Goal: Check status: Check status

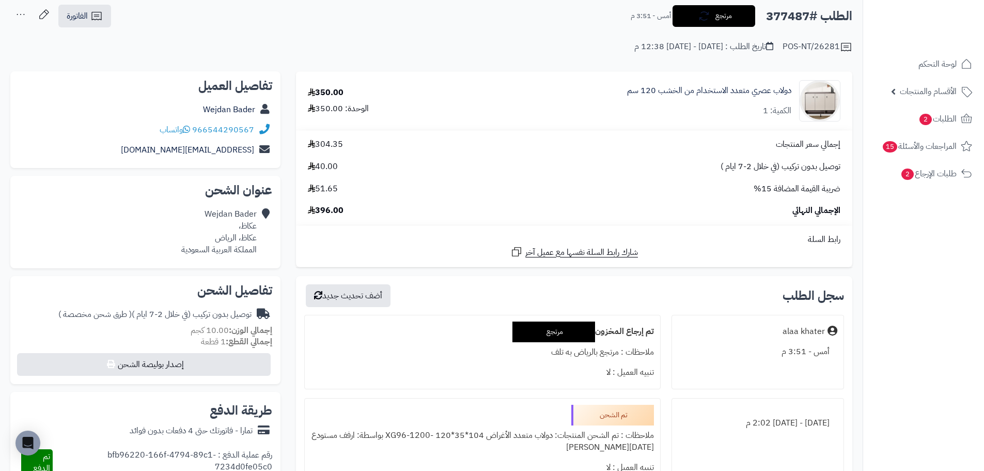
scroll to position [52, 0]
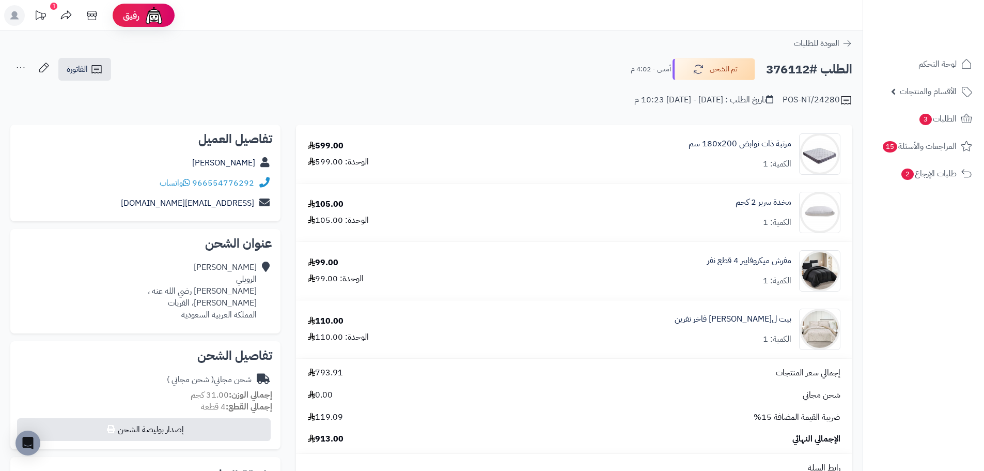
click at [788, 65] on h2 "الطلب #376112" at bounding box center [809, 69] width 86 height 21
copy h2 "376112"
